Goal: Task Accomplishment & Management: Use online tool/utility

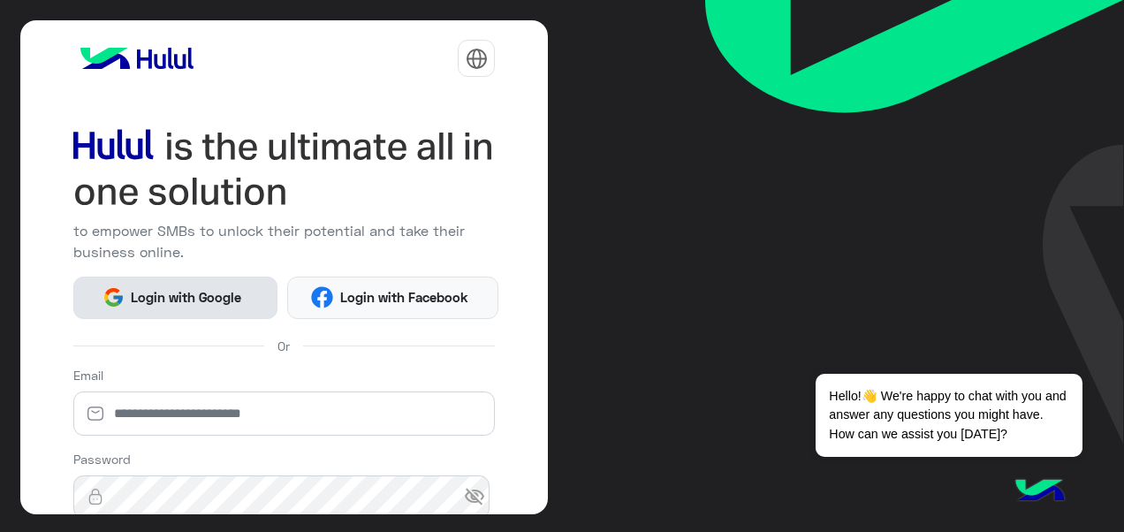
click at [171, 293] on span "Login with Google" at bounding box center [187, 297] width 124 height 20
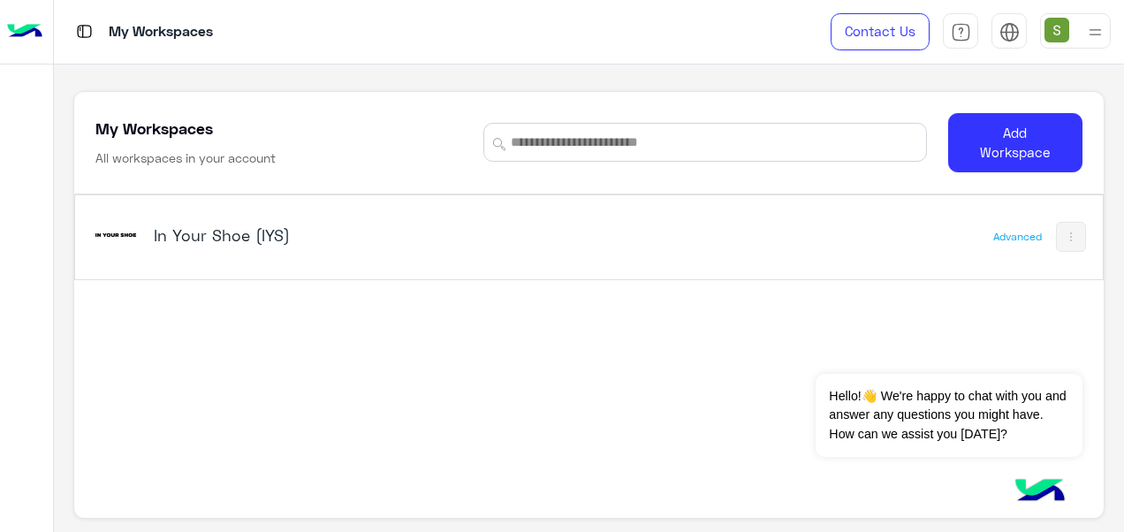
click at [252, 249] on div "In Your Shoe (IYS)" at bounding box center [390, 236] width 597 height 51
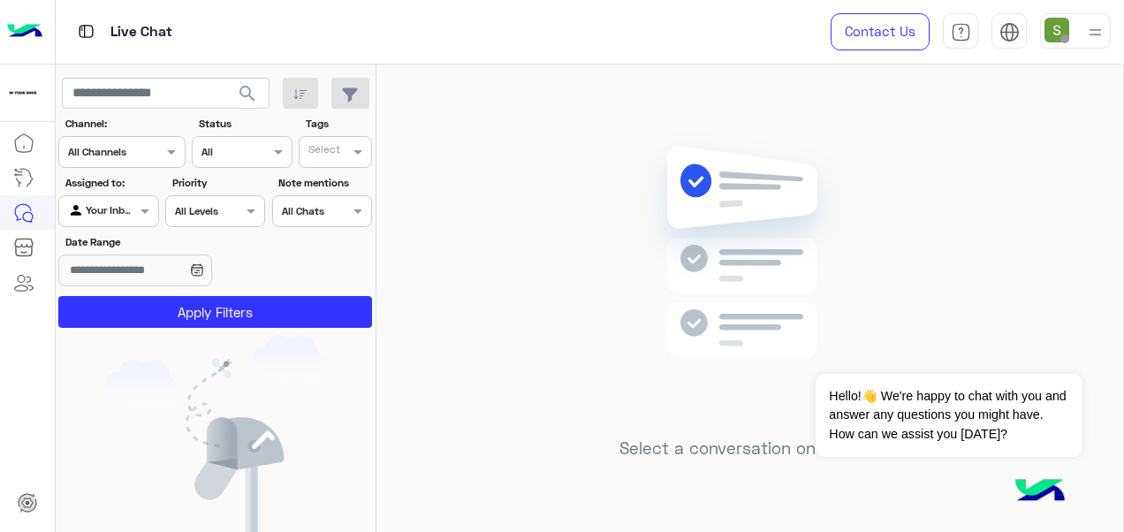
click at [1082, 50] on div "Contact Us Help Center عربي English" at bounding box center [964, 32] width 320 height 64
click at [1075, 48] on div at bounding box center [1075, 30] width 71 height 35
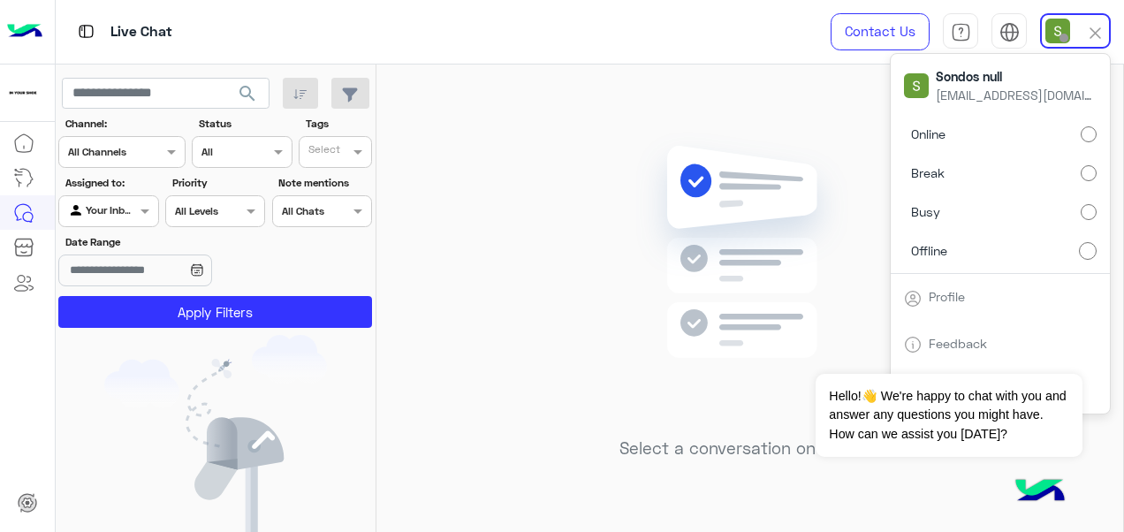
click at [1058, 133] on label "Online" at bounding box center [1000, 134] width 193 height 32
